Goal: Task Accomplishment & Management: Manage account settings

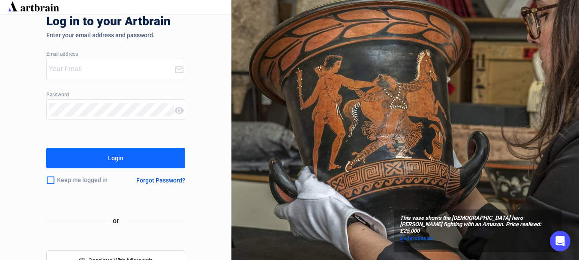
click at [128, 74] on input "email" at bounding box center [111, 69] width 125 height 14
type input "[EMAIL_ADDRESS][DOMAIN_NAME]"
click at [46, 148] on button "Login" at bounding box center [115, 158] width 139 height 21
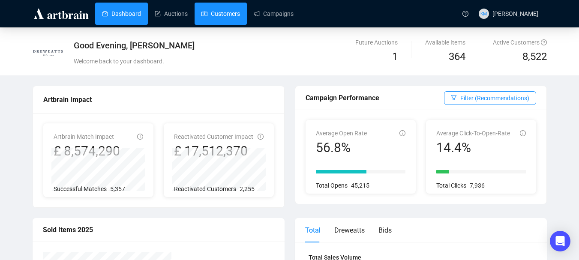
click at [225, 18] on link "Customers" at bounding box center [220, 14] width 39 height 22
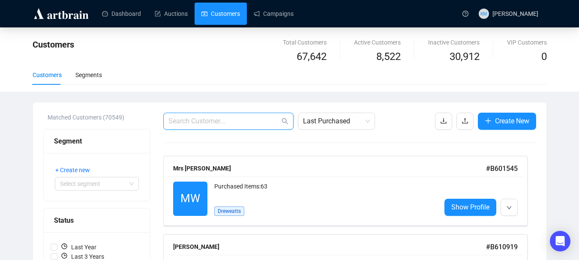
click at [216, 116] on span at bounding box center [228, 121] width 130 height 17
paste input "[PERSON_NAME][EMAIL_ADDRESS][DOMAIN_NAME]"
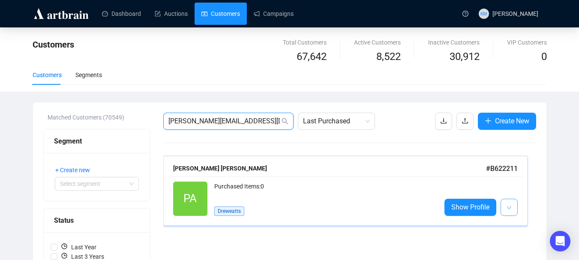
type input "[PERSON_NAME][EMAIL_ADDRESS][DOMAIN_NAME]"
click at [512, 210] on button "button" at bounding box center [509, 207] width 17 height 17
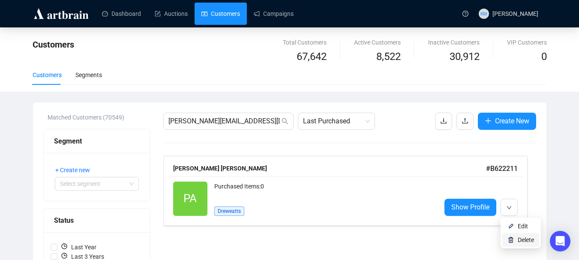
click at [517, 240] on li "Delete" at bounding box center [520, 240] width 37 height 14
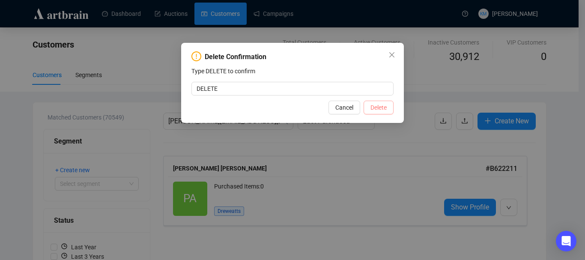
type input "DELETE"
click at [379, 105] on span "Delete" at bounding box center [379, 107] width 16 height 9
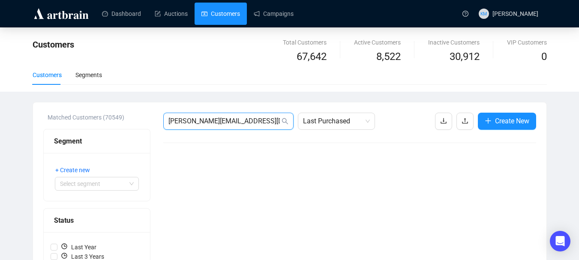
drag, startPoint x: 245, startPoint y: 119, endPoint x: 156, endPoint y: 125, distance: 89.4
paste input "[EMAIL_ADDRESS][DOMAIN_NAME]"
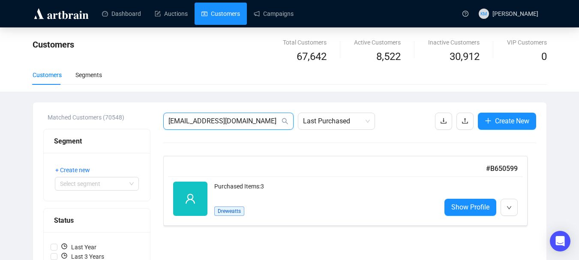
type input "[EMAIL_ADDRESS][DOMAIN_NAME]"
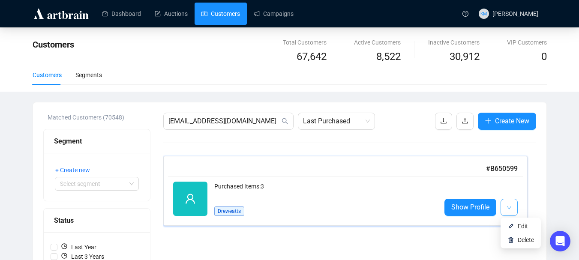
click at [508, 207] on icon "down" at bounding box center [509, 207] width 5 height 5
click at [515, 239] on li "Delete" at bounding box center [520, 240] width 37 height 14
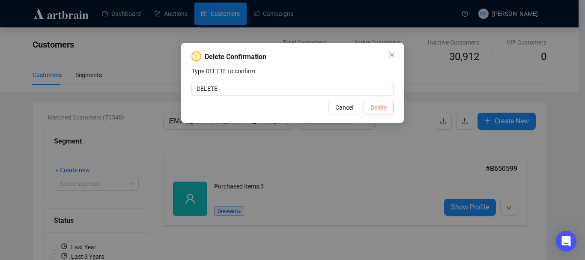
type input "DELETE"
click at [381, 108] on span "Delete" at bounding box center [379, 107] width 16 height 9
